Goal: Task Accomplishment & Management: Use online tool/utility

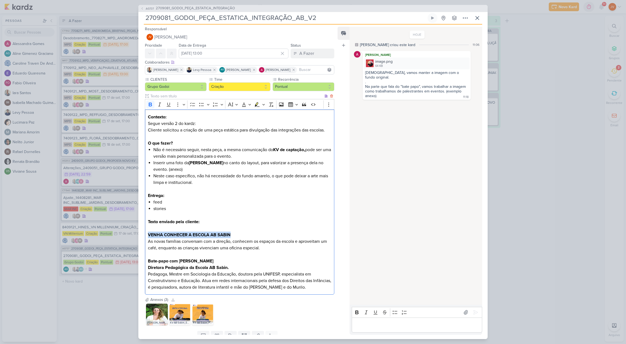
drag, startPoint x: 231, startPoint y: 235, endPoint x: 147, endPoint y: 235, distance: 83.8
click at [147, 235] on div "Contexto: Segue versão 2 do kardz: Cliente solicitou a criação de uma peça está…" at bounding box center [239, 201] width 189 height 185
copy strong "VENHA CONHECER A ESCOLA AB SABIN"
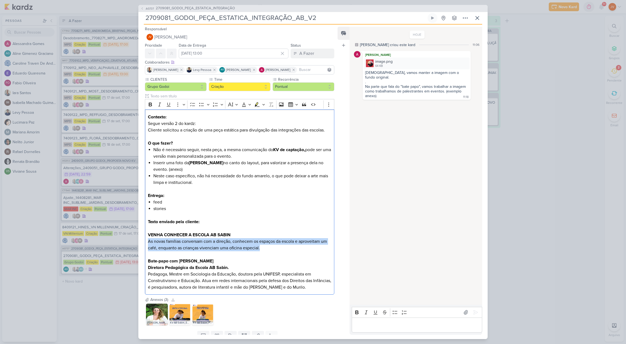
drag, startPoint x: 260, startPoint y: 248, endPoint x: 146, endPoint y: 244, distance: 115.0
click at [144, 243] on div "CLIENTES Grupo Godoi Time" at bounding box center [237, 187] width 198 height 220
copy p "As novas famílias conversam com a direção, conhecem os espaços da escola e apro…"
click at [154, 316] on img at bounding box center [157, 315] width 22 height 22
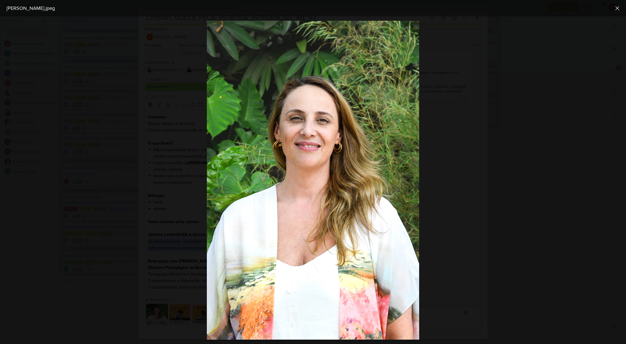
click at [382, 269] on img at bounding box center [313, 180] width 212 height 319
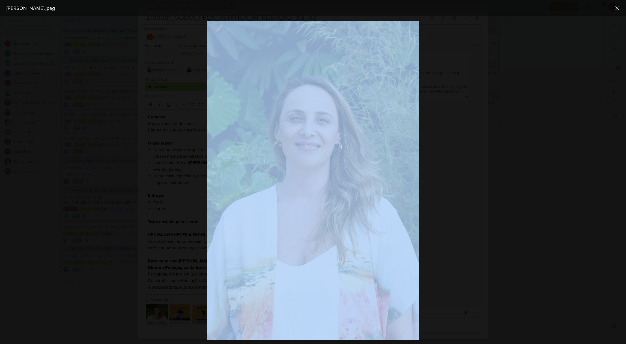
click at [152, 49] on div at bounding box center [313, 180] width 626 height 328
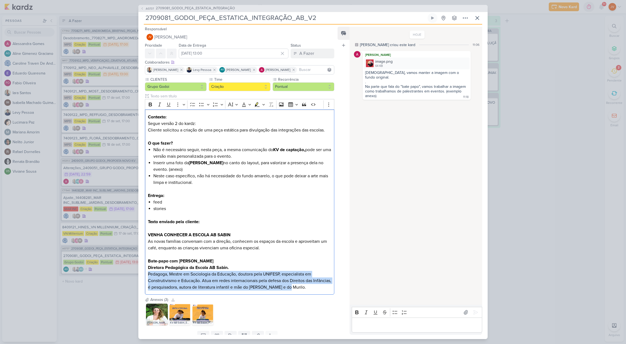
drag, startPoint x: 304, startPoint y: 287, endPoint x: 146, endPoint y: 275, distance: 159.3
click at [143, 276] on div "CLIENTES Grupo Godoi Time" at bounding box center [237, 187] width 198 height 220
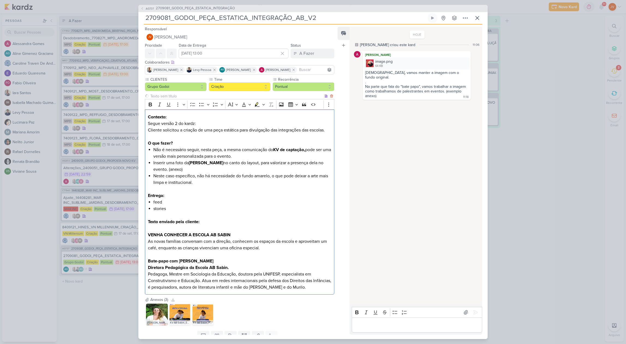
drag, startPoint x: 171, startPoint y: 289, endPoint x: 179, endPoint y: 288, distance: 8.8
click at [171, 289] on p "Texto enviado pela cliente: VENHA CONHECER A ESCOLA AB SABIN As novas famílias …" at bounding box center [239, 255] width 183 height 72
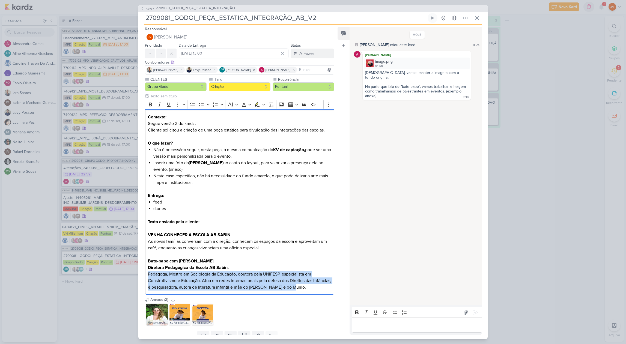
drag, startPoint x: 307, startPoint y: 287, endPoint x: 140, endPoint y: 274, distance: 168.4
click at [140, 274] on div "CLIENTES Grupo Godoi Time" at bounding box center [237, 187] width 198 height 220
copy p "Pedagoga, Mestre em Sociologia da Educação, doutora pela UNIFESP, especialista …"
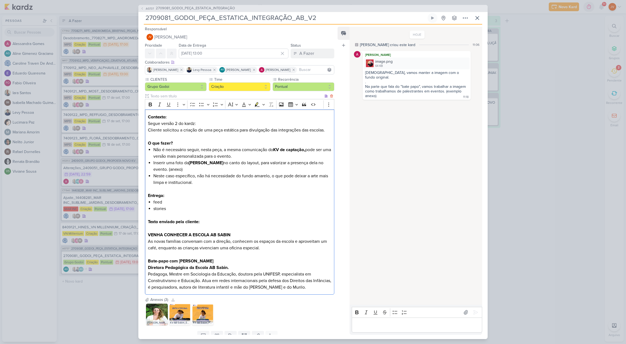
click at [295, 275] on p "Texto enviado pela cliente: VENHA CONHECER A ESCOLA AB SABIN As novas famílias …" at bounding box center [239, 255] width 183 height 72
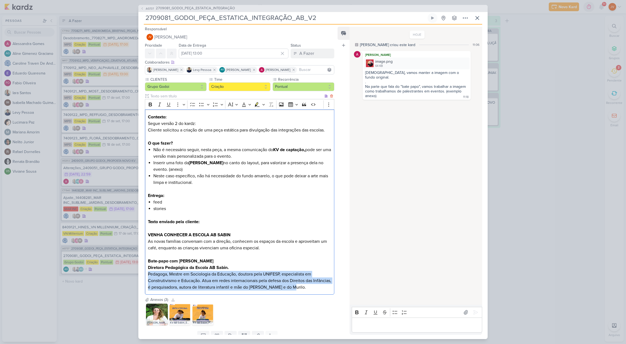
drag, startPoint x: 296, startPoint y: 286, endPoint x: 149, endPoint y: 274, distance: 147.6
click at [146, 278] on div "Contexto: Segue versão 2 do kardz: Cliente solicitou a criação de uma peça está…" at bounding box center [239, 201] width 189 height 185
copy p "Construtivismo e Educação. Atua em redes internacionais pela defesa dos Direito…"
click at [251, 18] on input "2709081_GODOI_PEÇA_ESTATICA_INTEGRAÇÃO_AB_V2" at bounding box center [285, 18] width 283 height 10
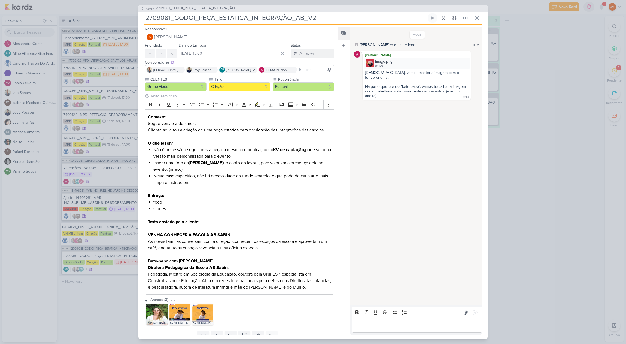
click at [251, 18] on input "2709081_GODOI_PEÇA_ESTATICA_INTEGRAÇÃO_AB_V2" at bounding box center [285, 18] width 283 height 10
click at [251, 17] on input "2709081_GODOI_PEÇA_ESTATICA_INTEGRAÇÃO_AB_V2" at bounding box center [285, 18] width 283 height 10
click at [66, 307] on div "AG737 2709081_GODOI_PEÇA_ESTATICA_INTEGRAÇÃO 2709081_GODOI_PEÇA_ESTATICA_INTEGR…" at bounding box center [313, 172] width 626 height 344
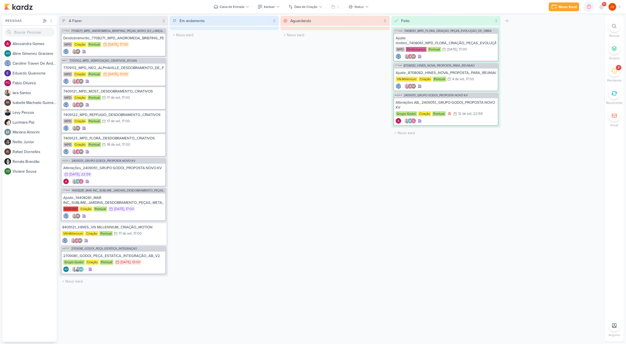
click at [610, 69] on div "2" at bounding box center [615, 71] width 12 height 12
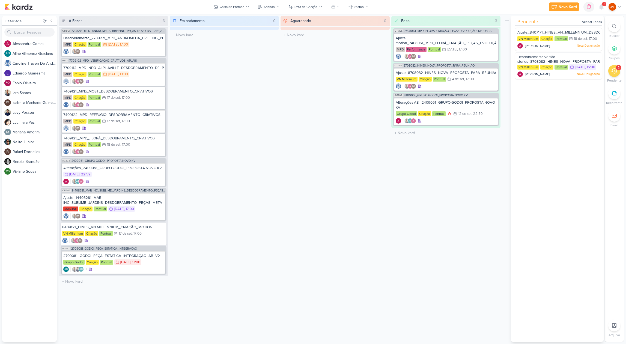
click at [612, 73] on icon at bounding box center [614, 71] width 6 height 6
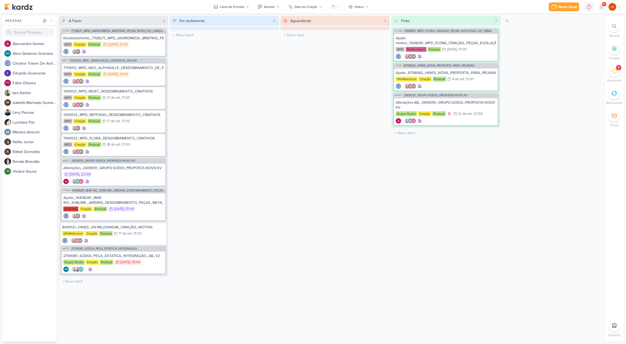
click at [620, 72] on div "2" at bounding box center [615, 71] width 12 height 12
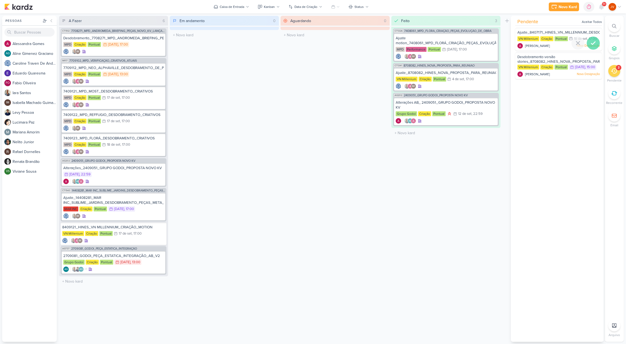
click at [592, 45] on icon at bounding box center [593, 43] width 7 height 7
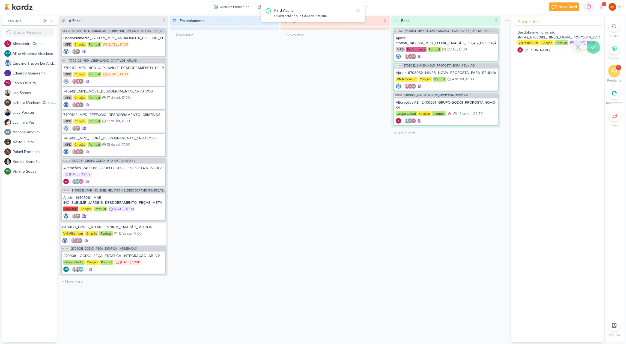
click at [592, 51] on icon at bounding box center [593, 47] width 7 height 7
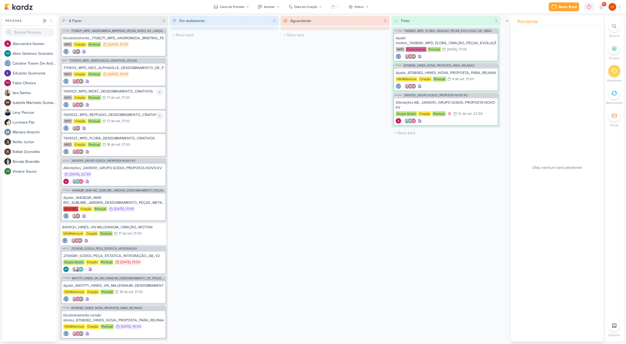
click at [138, 116] on div "7409122_MPD_REFFUGIO_DESDOBRAMENTO_CRIATIVOS" at bounding box center [113, 114] width 100 height 5
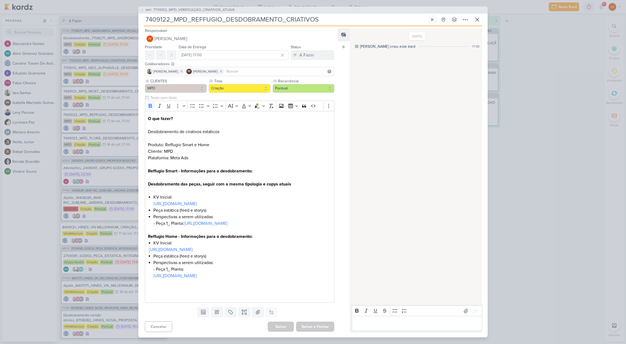
drag, startPoint x: 114, startPoint y: 120, endPoint x: 114, endPoint y: 116, distance: 3.4
click at [114, 120] on div "IM117 7709102_MPD_VERIFICAÇÃO_CRIATIVOS_ATUAIS 7409122_MPD_REFFUGIO_DESDOBRAMEN…" at bounding box center [313, 172] width 626 height 344
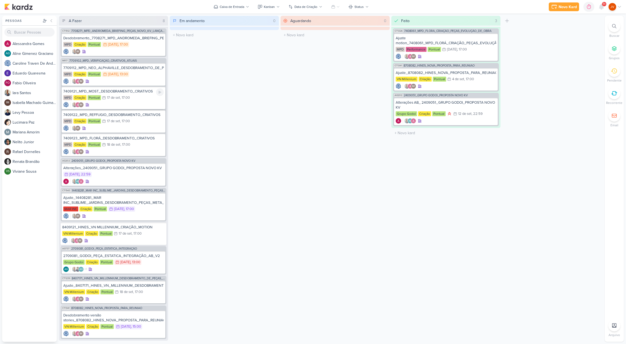
click at [123, 94] on div "7409121_MPD_MOST_DESDOBRAMENTO_CRIATIVOS" at bounding box center [113, 91] width 100 height 5
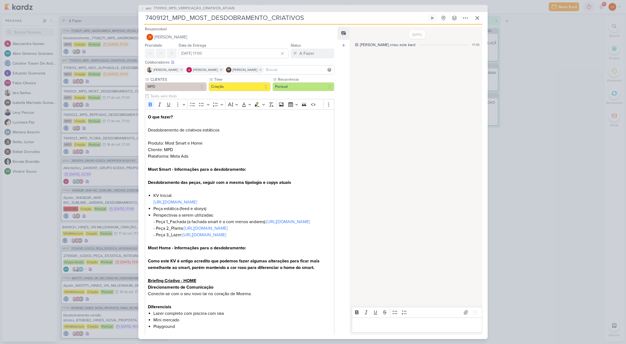
click at [121, 170] on div "IM117 7709102_MPD_VERIFICAÇÃO_CRIATIVOS_ATUAIS 7409121_MPD_MOST_DESDOBRAMENTO_C…" at bounding box center [313, 172] width 626 height 344
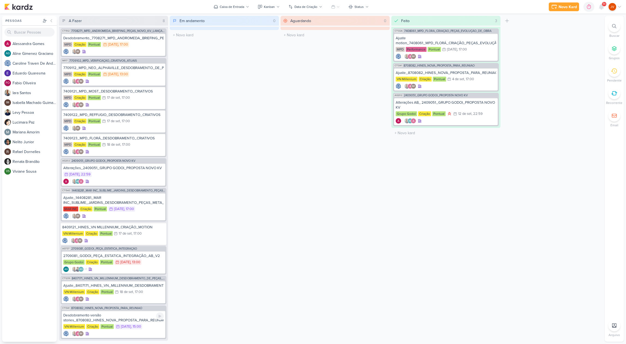
click at [144, 317] on div "Desdobramento versão stories_8708082_HINES_NOVA_PROPOSTA_PARA_REUNIAO" at bounding box center [113, 318] width 100 height 10
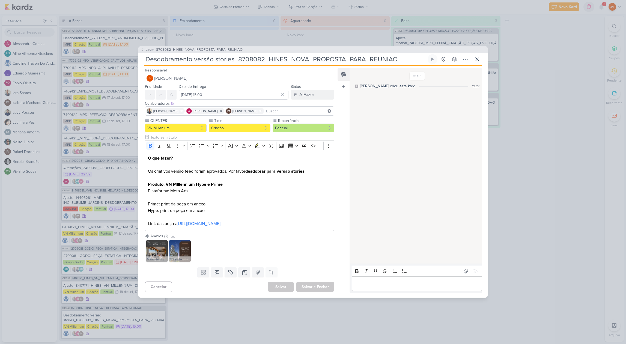
click at [220, 312] on div "CT1341 8708082_HINES_NOVA_PROPOSTA_PARA_REUNIAO Desdobramento versão stories_87…" at bounding box center [313, 172] width 626 height 344
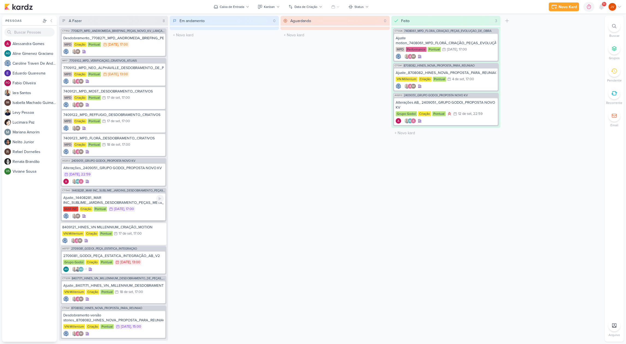
click at [133, 201] on div "Ajuste_14408281_MAR INC_SUBLIME_JARDINS_DESDOBRAMENTO_PEÇAS_META_ADS" at bounding box center [113, 200] width 100 height 10
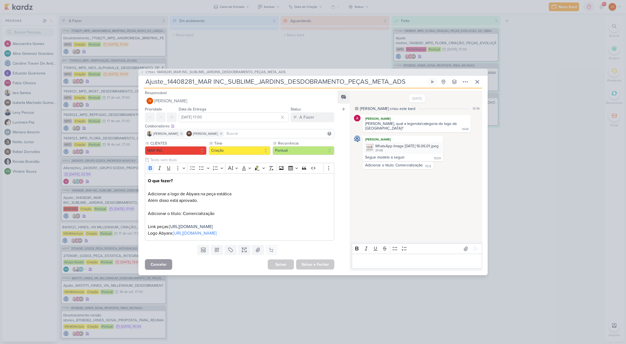
click at [159, 270] on button "Cancelar" at bounding box center [158, 264] width 27 height 11
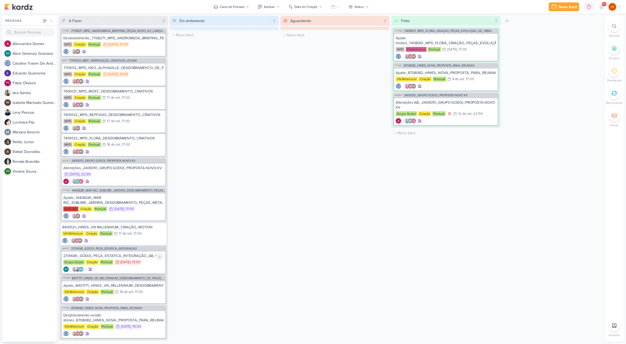
click at [138, 258] on div "2709081_GODOI_PEÇA_ESTATICA_INTEGRAÇÃO_AB_V2" at bounding box center [113, 256] width 100 height 5
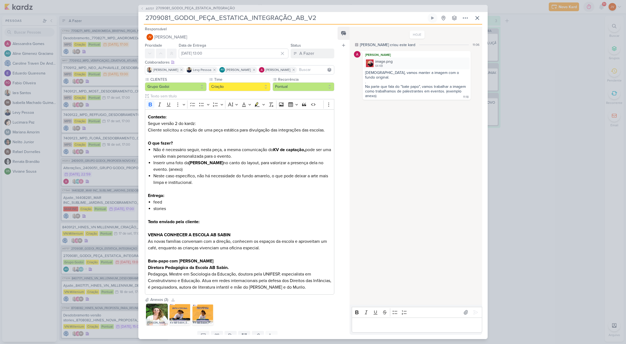
drag, startPoint x: 317, startPoint y: 16, endPoint x: 145, endPoint y: 19, distance: 172.0
click at [144, 19] on input "2709081_GODOI_PEÇA_ESTATICA_INTEGRAÇÃO_AB_V2" at bounding box center [285, 18] width 283 height 10
click at [556, 73] on div "AG737 2709081_GODOI_PEÇA_ESTATICA_INTEGRAÇÃO 2709081_GODOI_PEÇA_ESTATICA_INTEGR…" at bounding box center [313, 172] width 626 height 344
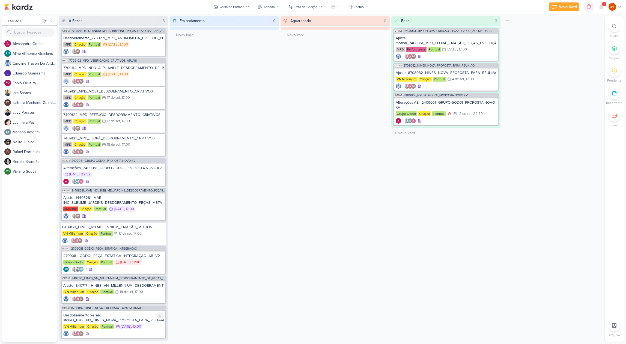
click at [129, 319] on div "Desdobramento versão stories_8708082_HINES_NOVA_PROPOSTA_PARA_REUNIAO" at bounding box center [113, 318] width 100 height 10
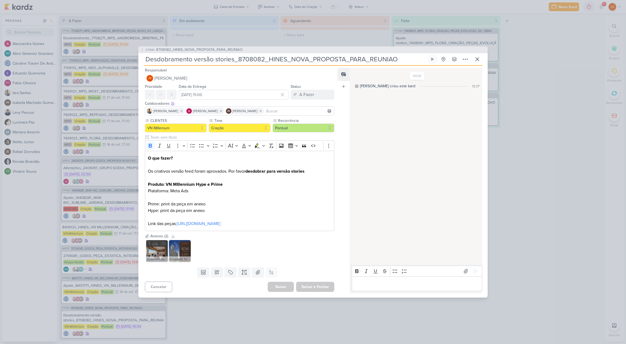
click at [188, 313] on div "CT1341 8708082_HINES_NOVA_PROPOSTA_PARA_REUNIAO Desdobramento versão stories_87…" at bounding box center [313, 172] width 626 height 344
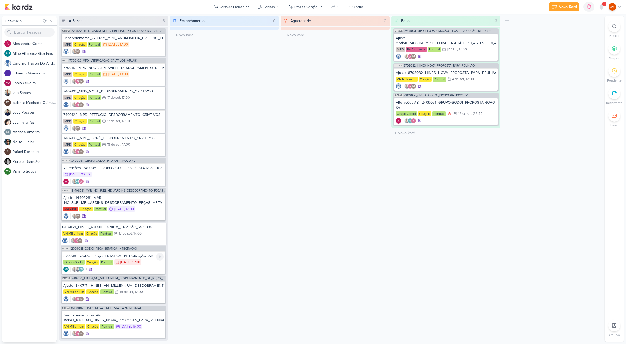
click at [105, 257] on div "2709081_GODOI_PEÇA_ESTATICA_INTEGRAÇÃO_AB_V2" at bounding box center [113, 256] width 100 height 5
click at [105, 257] on div at bounding box center [313, 172] width 626 height 344
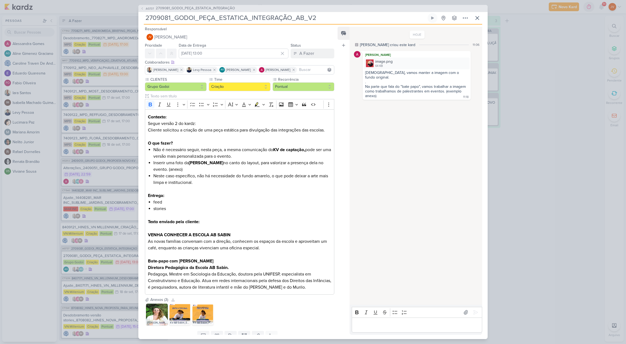
click at [555, 190] on div "AG737 2709081_GODOI_PEÇA_ESTATICA_INTEGRAÇÃO 2709081_GODOI_PEÇA_ESTATICA_INTEGR…" at bounding box center [313, 172] width 626 height 344
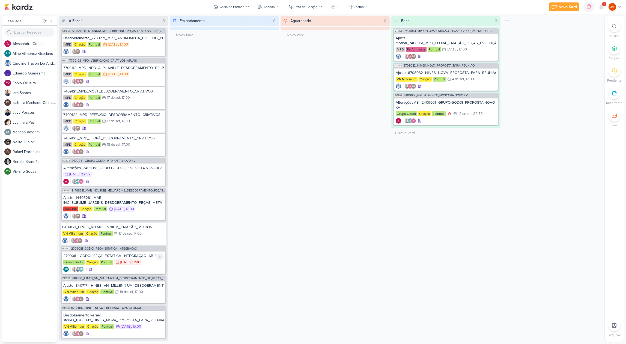
click at [127, 261] on div "[DATE]" at bounding box center [125, 263] width 10 height 4
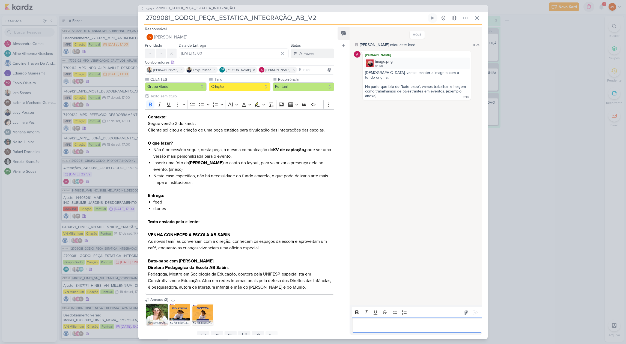
click at [360, 325] on p "Editor editing area: main" at bounding box center [417, 325] width 125 height 7
click at [474, 310] on icon at bounding box center [475, 312] width 5 height 5
click at [307, 52] on div "A Fazer" at bounding box center [306, 53] width 15 height 7
click at [303, 52] on div "A Fazer" at bounding box center [306, 53] width 15 height 7
click at [302, 53] on div "A Fazer" at bounding box center [306, 53] width 15 height 7
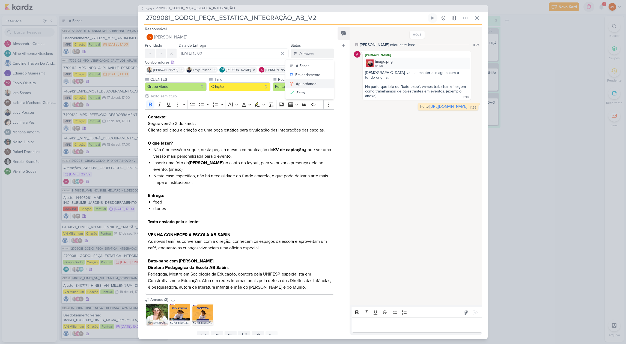
click at [304, 86] on div "Aguardando" at bounding box center [306, 84] width 21 height 6
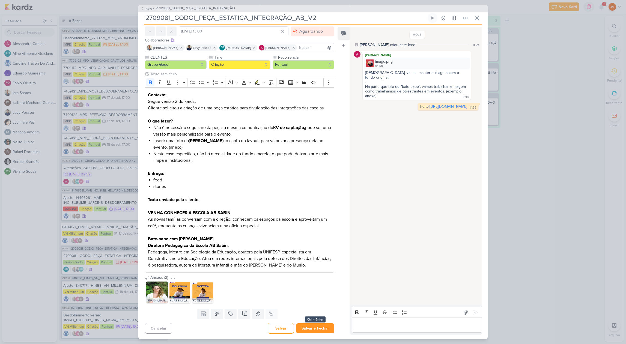
click at [319, 330] on button "Salvar e Fechar" at bounding box center [315, 329] width 38 height 10
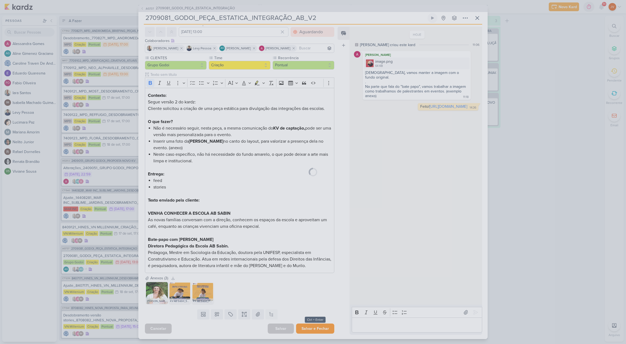
scroll to position [22, 0]
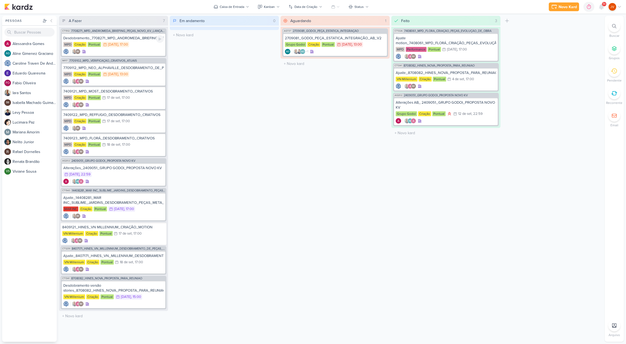
click at [137, 43] on div "MPD Criação Pontual 15/9 [DATE] 17:00" at bounding box center [113, 45] width 100 height 6
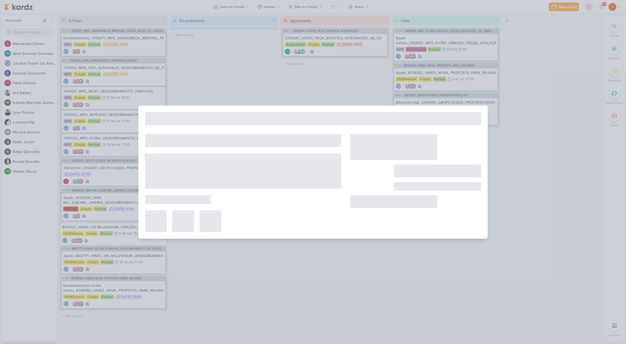
type input "Desdobramento_7708271_MPD_ANDROMEDA_BRIEFING_PEÇAS_NOVO_KV_LANÇAMENTO"
type input "[DATE] 17:00"
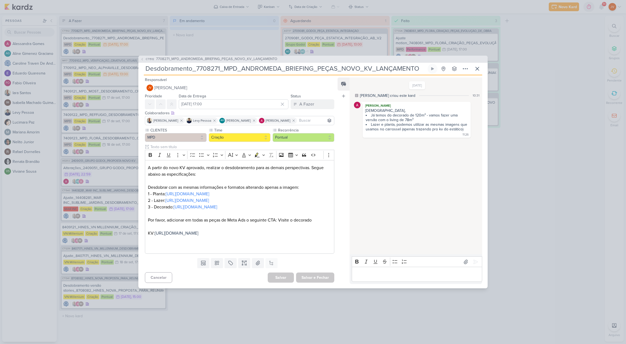
scroll to position [0, 0]
click at [160, 281] on button "Cancelar" at bounding box center [158, 277] width 27 height 11
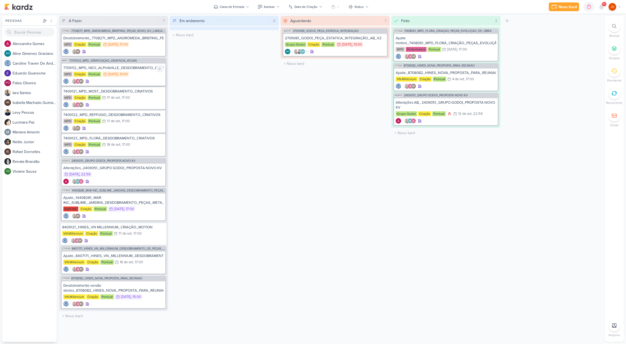
click at [147, 74] on div "MPD Criação Pontual 16/9 [DATE] 13:00" at bounding box center [113, 75] width 100 height 6
